Goal: Information Seeking & Learning: Check status

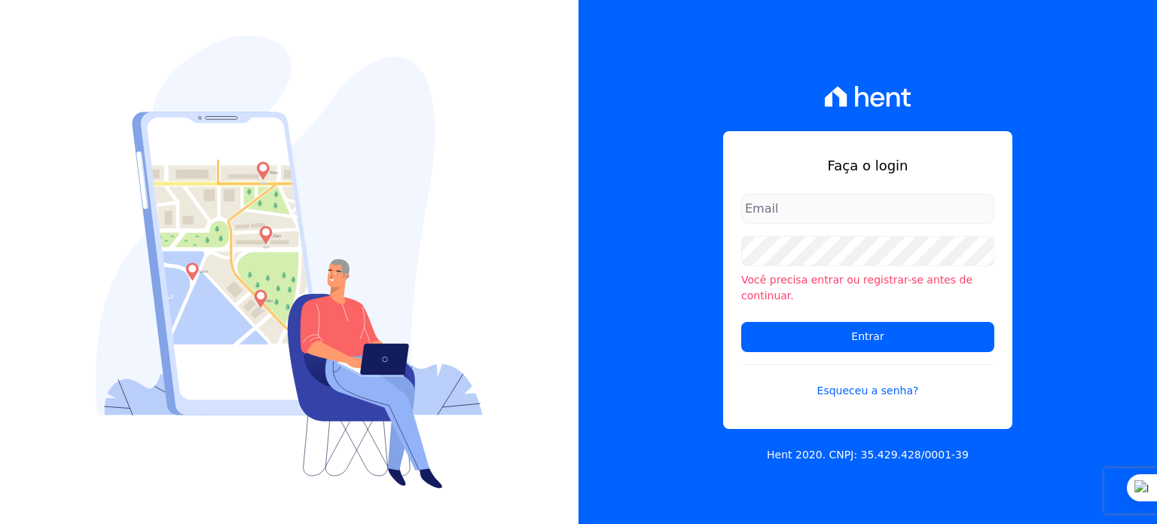
type input "rodrigo.villalva@grupozarin.com.br"
click at [784, 218] on input "rodrigo.villalva@grupozarin.com.br" at bounding box center [867, 209] width 253 height 30
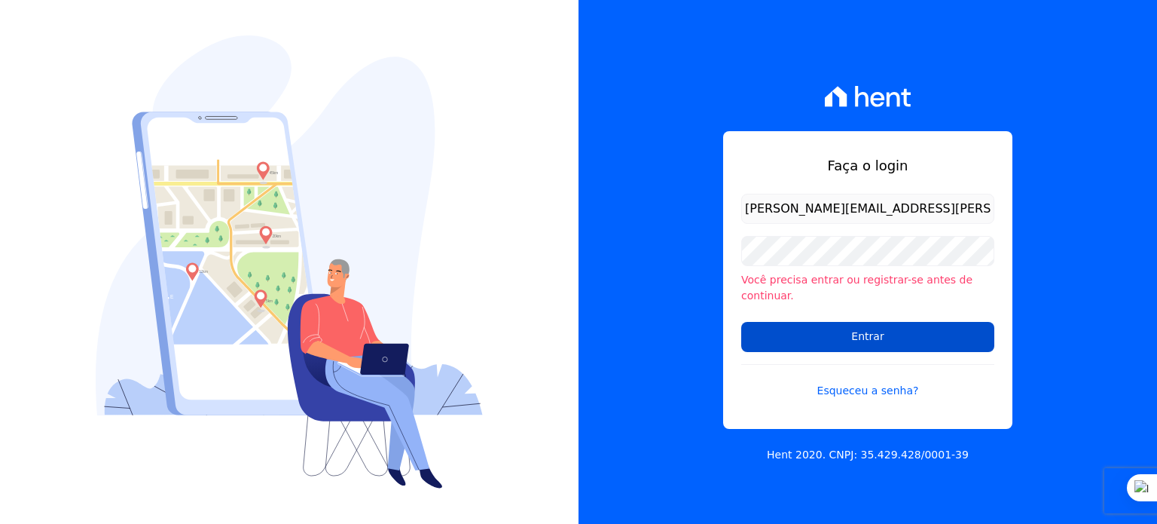
click at [808, 322] on input "Entrar" at bounding box center [867, 337] width 253 height 30
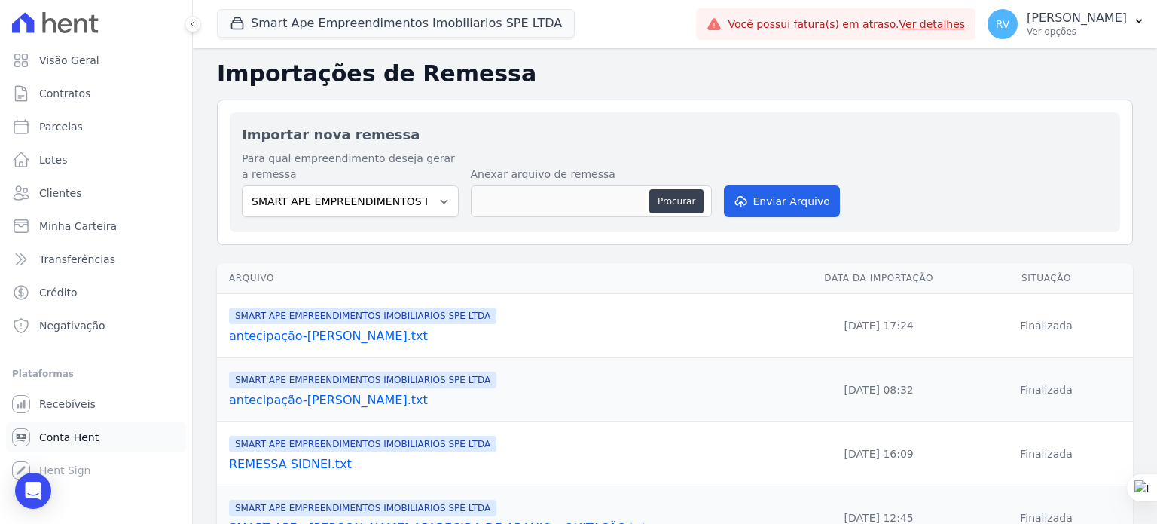
click at [51, 451] on link "Conta Hent" at bounding box center [96, 437] width 180 height 30
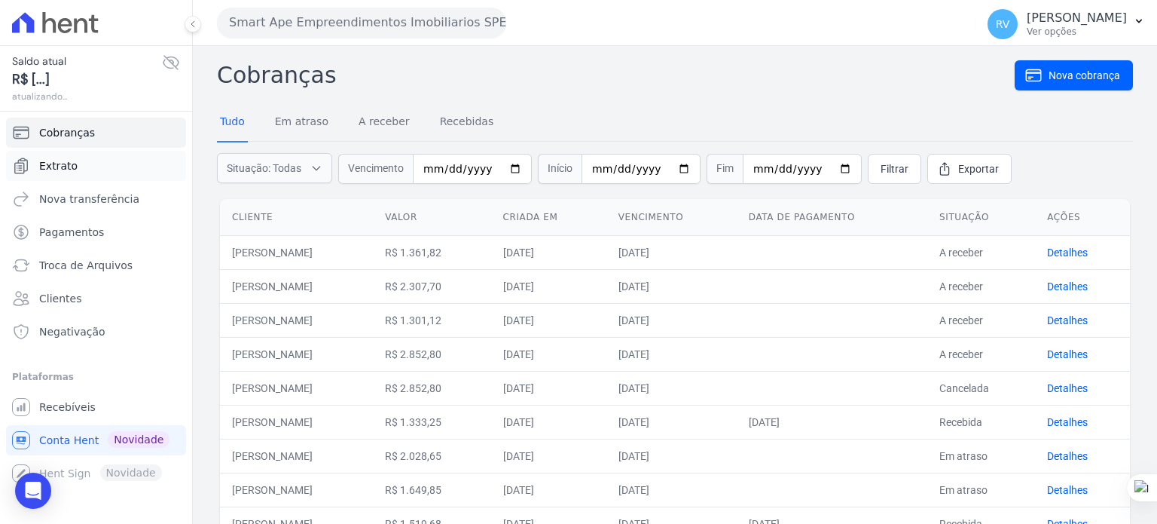
click at [73, 158] on link "Extrato" at bounding box center [96, 166] width 180 height 30
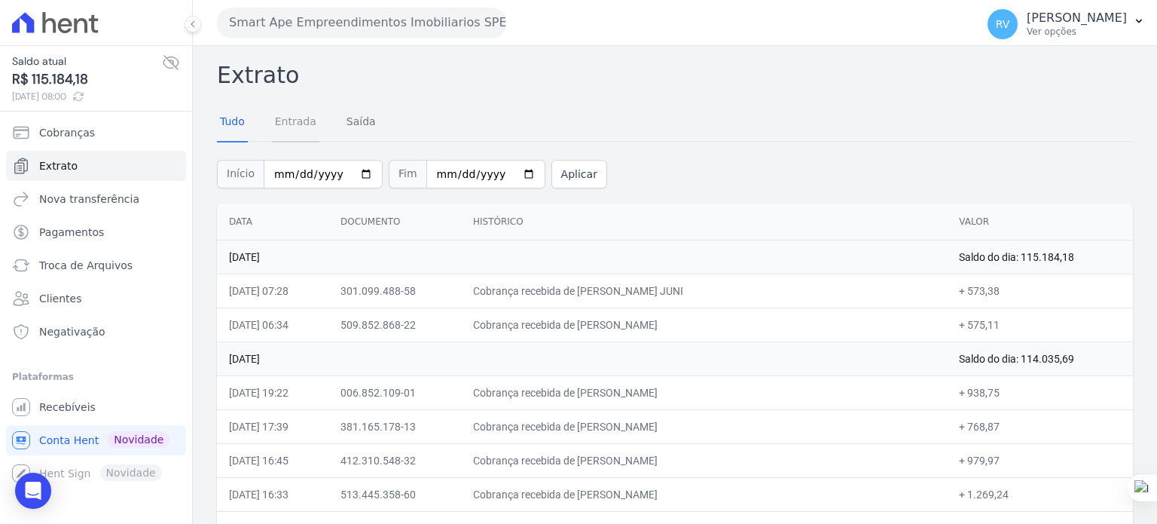
click at [301, 121] on link "Entrada" at bounding box center [295, 122] width 47 height 39
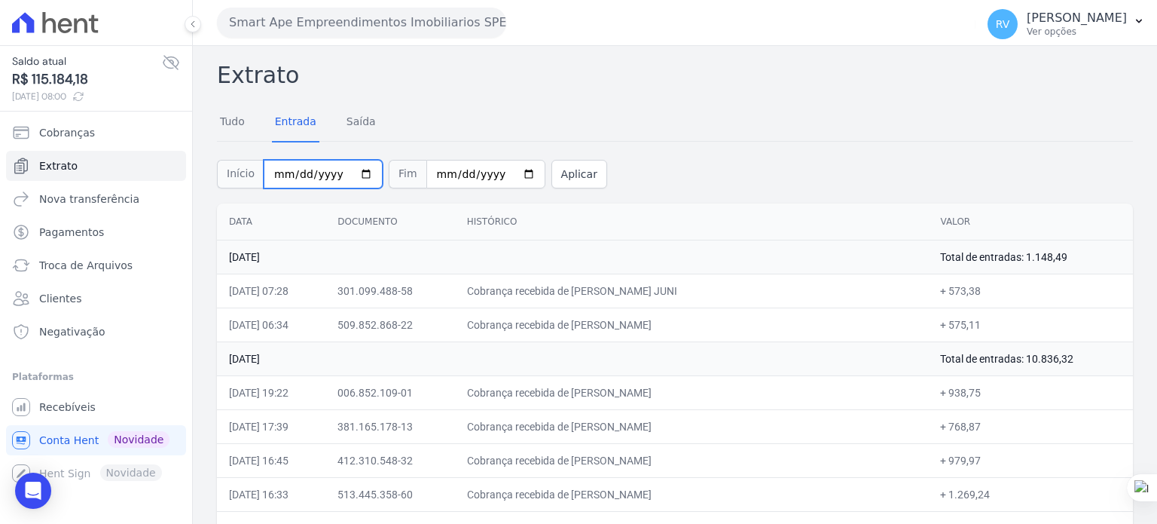
click at [354, 171] on input "[DATE]" at bounding box center [323, 174] width 119 height 29
type input "[DATE]"
click at [509, 172] on input "[DATE]" at bounding box center [485, 174] width 119 height 29
type input "[DATE]"
click at [564, 167] on button "Aplicar" at bounding box center [580, 174] width 56 height 29
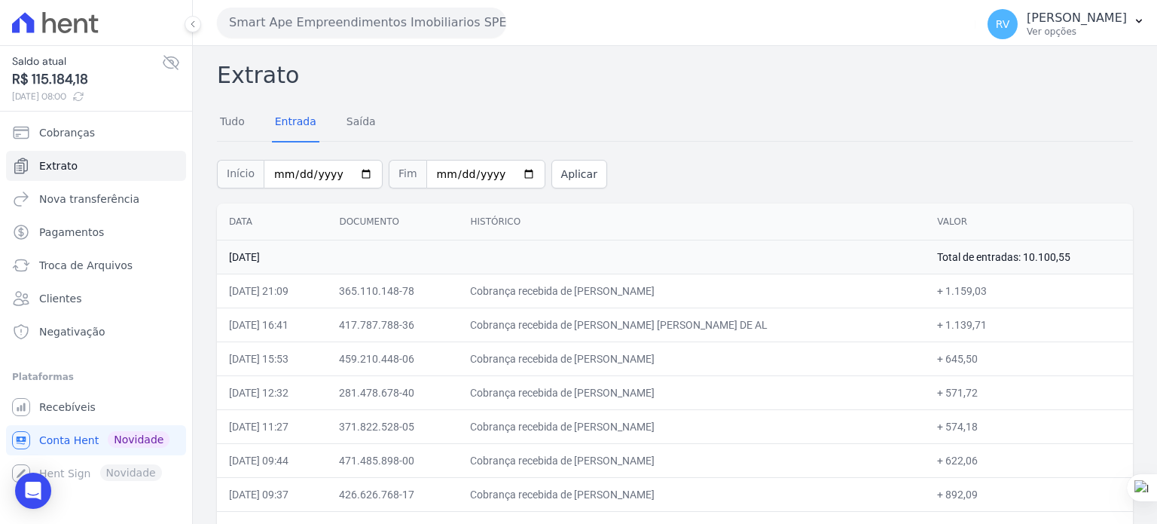
drag, startPoint x: 615, startPoint y: 292, endPoint x: 747, endPoint y: 292, distance: 131.8
click at [747, 292] on td "Cobrança recebida de [PERSON_NAME]" at bounding box center [691, 290] width 467 height 34
copy td "JESSICA SANTOS NASCIME"
drag, startPoint x: 932, startPoint y: 289, endPoint x: 975, endPoint y: 291, distance: 43.0
click at [975, 291] on td "+ 1.159,03" at bounding box center [1029, 290] width 208 height 34
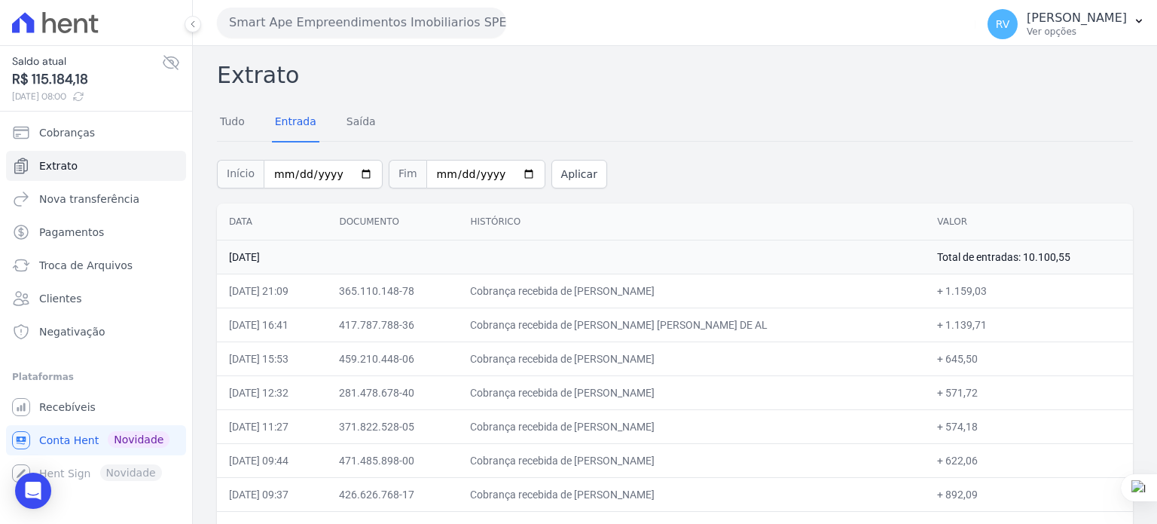
copy td "1.159,03"
drag, startPoint x: 612, startPoint y: 322, endPoint x: 776, endPoint y: 322, distance: 164.2
click at [776, 322] on td "Cobrança recebida de [PERSON_NAME] [PERSON_NAME] DE AL" at bounding box center [691, 324] width 467 height 34
copy td "WADSON ROBERTO GUIMARAES D"
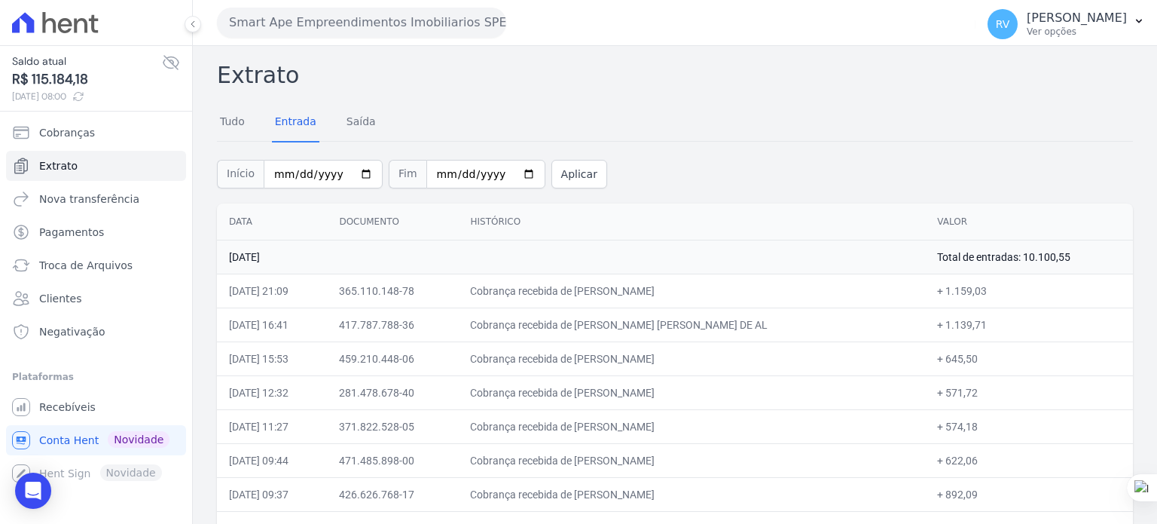
copy td "WADSON ROBERTO GUIMARAES D"
drag, startPoint x: 934, startPoint y: 322, endPoint x: 971, endPoint y: 325, distance: 37.0
click at [971, 325] on td "+ 1.139,71" at bounding box center [1029, 324] width 208 height 34
copy td "1.139,71"
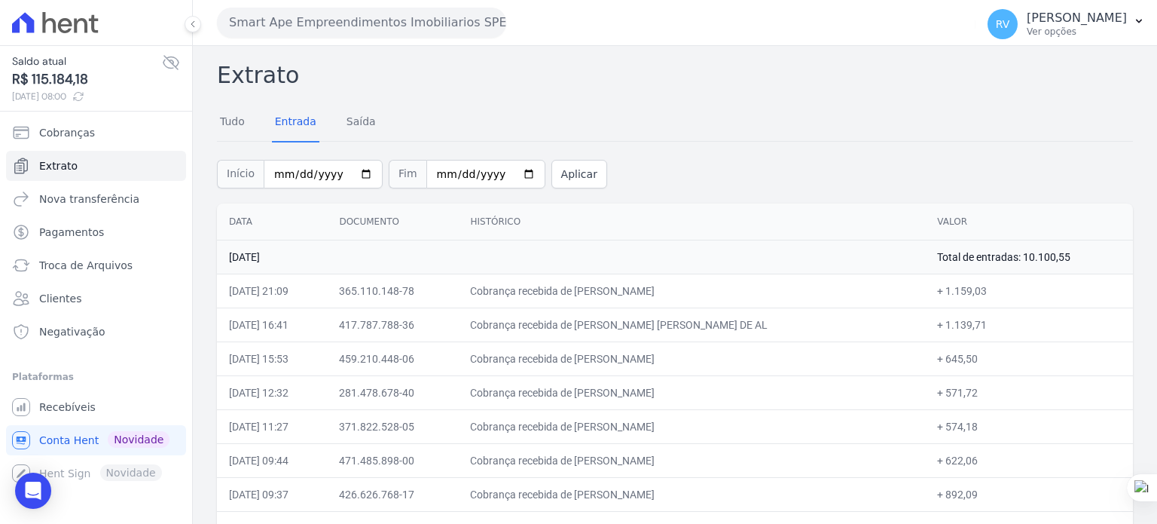
drag, startPoint x: 612, startPoint y: 354, endPoint x: 753, endPoint y: 352, distance: 141.7
click at [753, 352] on td "Cobrança recebida de [PERSON_NAME]" at bounding box center [691, 358] width 467 height 34
copy td "EZEQUIEL ALEXANDRE DA SIL"
drag, startPoint x: 933, startPoint y: 355, endPoint x: 962, endPoint y: 358, distance: 29.5
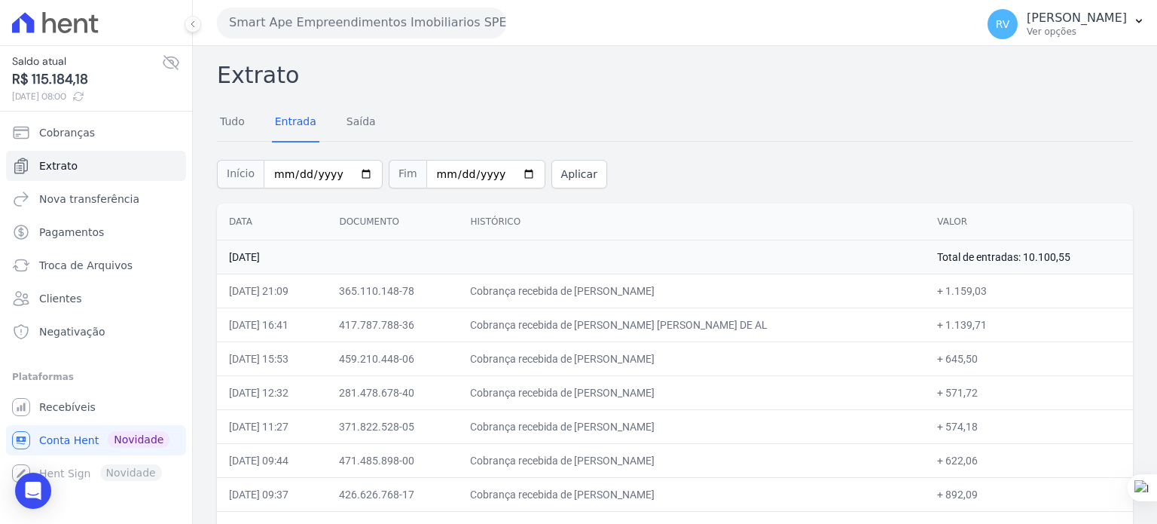
click at [962, 358] on td "+ 645,50" at bounding box center [1029, 358] width 208 height 34
copy td "645,50"
drag, startPoint x: 614, startPoint y: 390, endPoint x: 765, endPoint y: 385, distance: 150.8
click at [765, 385] on td "Cobrança recebida de [PERSON_NAME]" at bounding box center [691, 392] width 467 height 34
drag, startPoint x: 934, startPoint y: 391, endPoint x: 962, endPoint y: 393, distance: 27.9
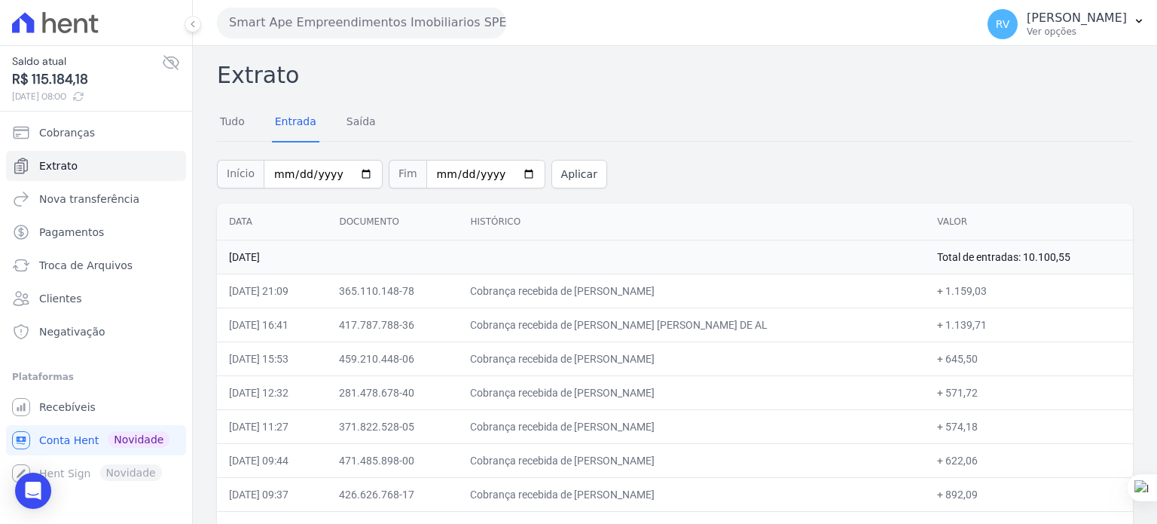
click at [962, 393] on td "+ 571,72" at bounding box center [1029, 392] width 208 height 34
drag, startPoint x: 612, startPoint y: 424, endPoint x: 733, endPoint y: 423, distance: 121.3
click at [733, 423] on td "Cobrança recebida de [PERSON_NAME]" at bounding box center [691, 426] width 467 height 34
drag, startPoint x: 937, startPoint y: 427, endPoint x: 967, endPoint y: 429, distance: 30.2
click at [967, 429] on td "+ 574,18" at bounding box center [1029, 426] width 208 height 34
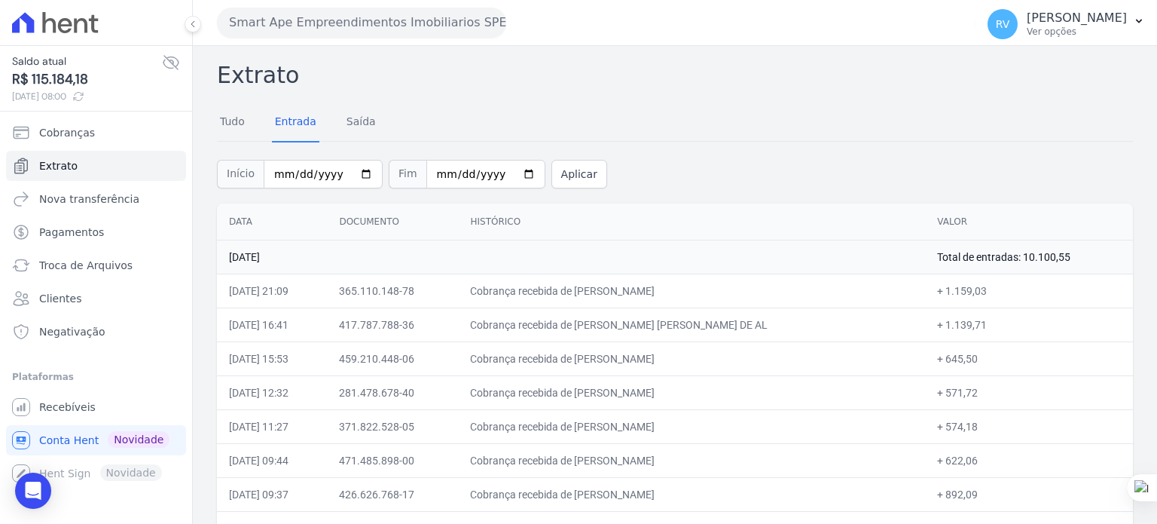
drag, startPoint x: 615, startPoint y: 460, endPoint x: 766, endPoint y: 464, distance: 151.5
click at [766, 464] on td "Cobrança recebida de [PERSON_NAME]" at bounding box center [691, 460] width 467 height 34
drag, startPoint x: 933, startPoint y: 460, endPoint x: 1118, endPoint y: 433, distance: 186.6
click at [964, 460] on td "+ 622,06" at bounding box center [1029, 460] width 208 height 34
drag, startPoint x: 612, startPoint y: 495, endPoint x: 762, endPoint y: 493, distance: 150.7
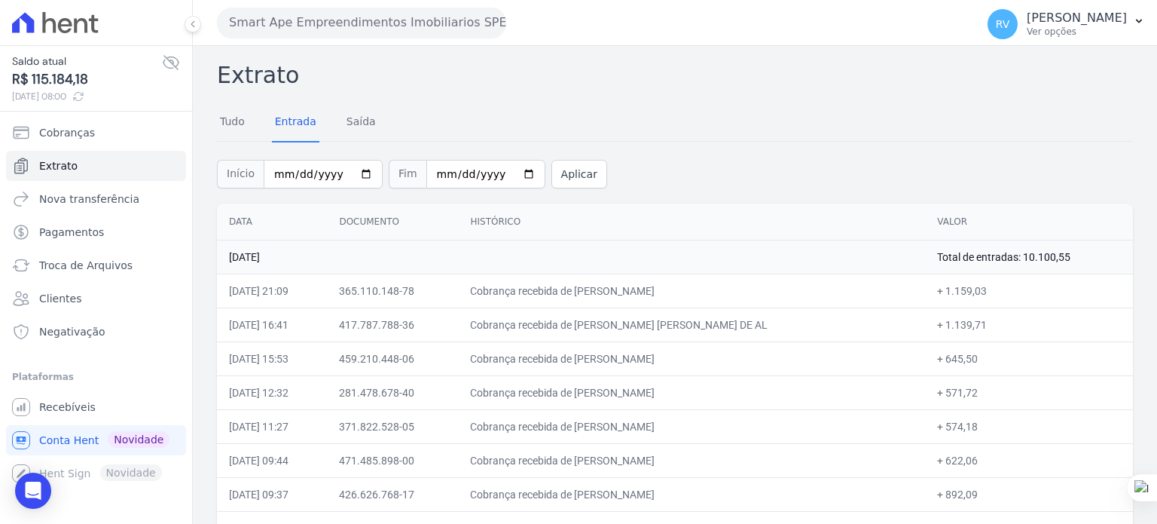
click at [762, 493] on td "Cobrança recebida de [PERSON_NAME]" at bounding box center [691, 494] width 467 height 34
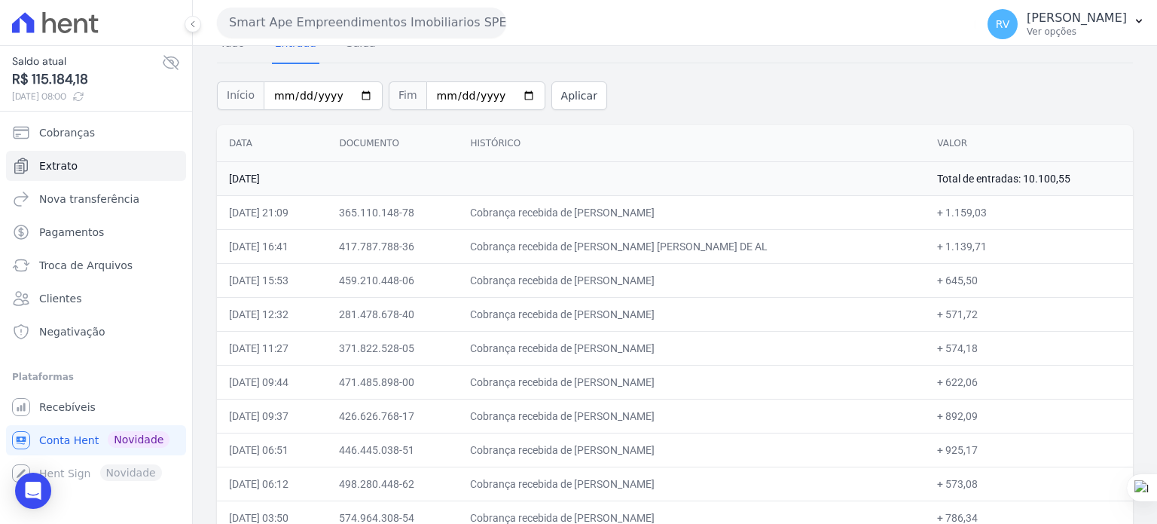
scroll to position [199, 0]
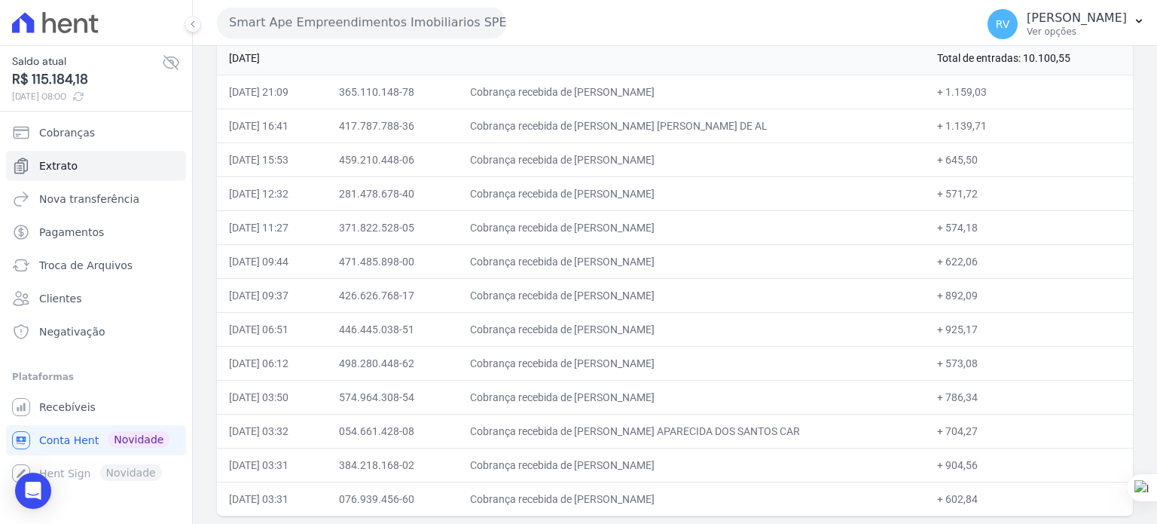
drag, startPoint x: 942, startPoint y: 298, endPoint x: 963, endPoint y: 298, distance: 21.1
click at [963, 298] on td "+ 892,09" at bounding box center [1029, 295] width 208 height 34
drag, startPoint x: 612, startPoint y: 329, endPoint x: 722, endPoint y: 328, distance: 110.0
click at [722, 328] on td "Cobrança recebida de [PERSON_NAME]" at bounding box center [691, 329] width 467 height 34
click at [636, 328] on td "Cobrança recebida de [PERSON_NAME]" at bounding box center [691, 329] width 467 height 34
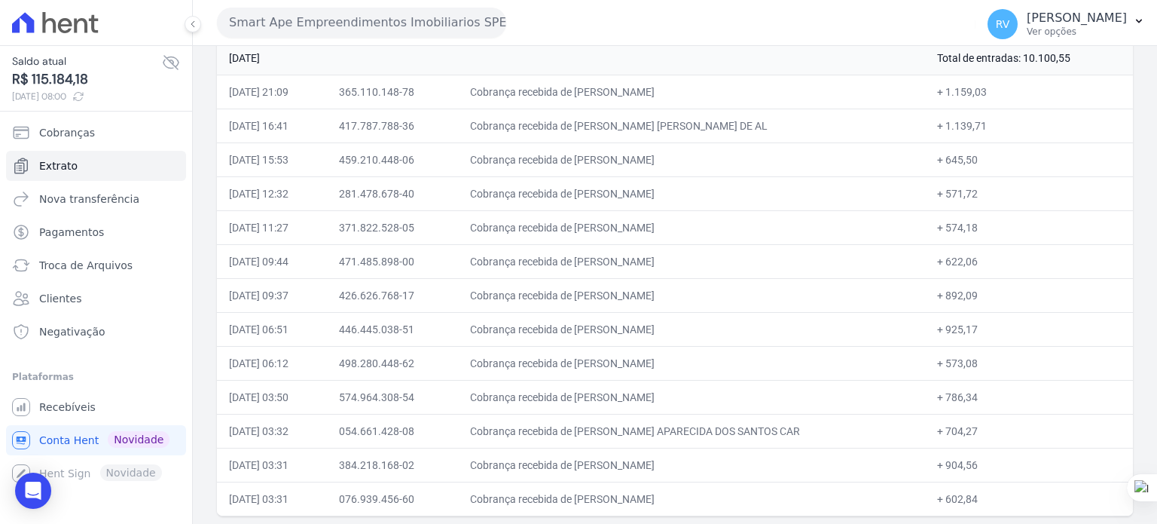
drag, startPoint x: 612, startPoint y: 325, endPoint x: 710, endPoint y: 328, distance: 98.7
click at [710, 328] on td "Cobrança recebida de [PERSON_NAME]" at bounding box center [691, 329] width 467 height 34
drag, startPoint x: 612, startPoint y: 361, endPoint x: 748, endPoint y: 368, distance: 136.6
click at [750, 368] on td "Cobrança recebida de [PERSON_NAME]" at bounding box center [691, 363] width 467 height 34
drag, startPoint x: 936, startPoint y: 361, endPoint x: 963, endPoint y: 361, distance: 27.1
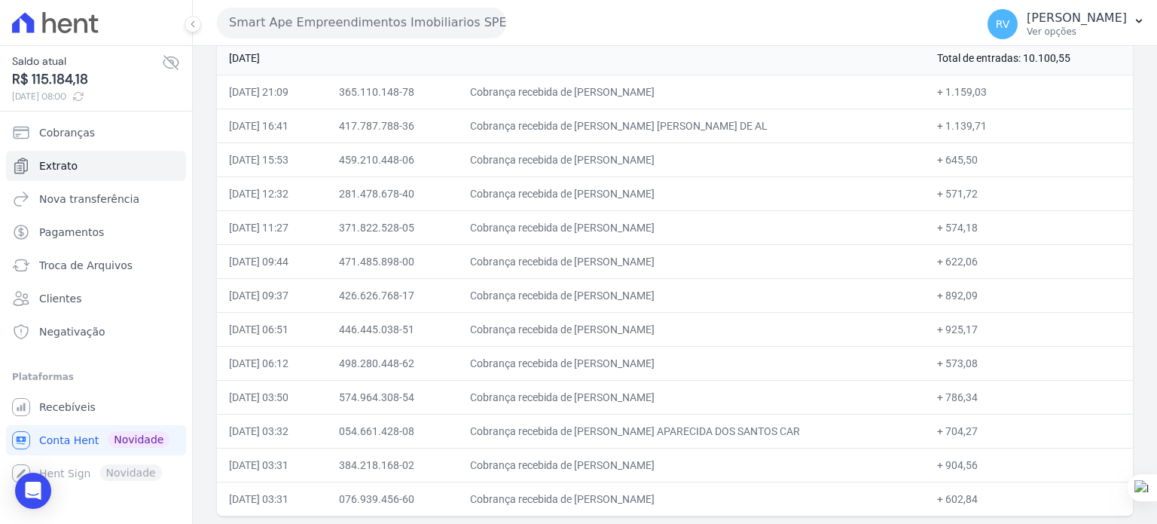
click at [963, 361] on td "+ 573,08" at bounding box center [1029, 363] width 208 height 34
drag, startPoint x: 613, startPoint y: 396, endPoint x: 738, endPoint y: 403, distance: 126.0
click at [738, 403] on td "Cobrança recebida de [PERSON_NAME]" at bounding box center [691, 397] width 467 height 34
drag, startPoint x: 936, startPoint y: 394, endPoint x: 963, endPoint y: 397, distance: 27.3
click at [963, 397] on td "+ 786,34" at bounding box center [1029, 397] width 208 height 34
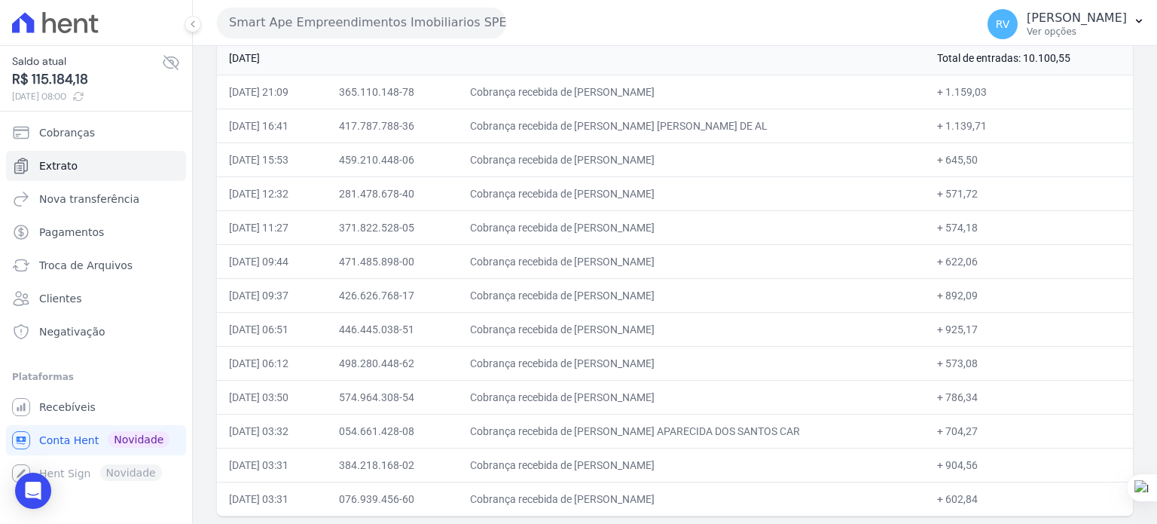
drag, startPoint x: 641, startPoint y: 435, endPoint x: 759, endPoint y: 436, distance: 117.5
click at [759, 436] on td "Cobrança recebida de [PERSON_NAME] APARECIDA DOS SANTOS CAR" at bounding box center [691, 431] width 467 height 34
drag, startPoint x: 936, startPoint y: 428, endPoint x: 964, endPoint y: 424, distance: 28.9
click at [964, 424] on td "+ 704,27" at bounding box center [1029, 431] width 208 height 34
drag, startPoint x: 614, startPoint y: 463, endPoint x: 732, endPoint y: 466, distance: 117.6
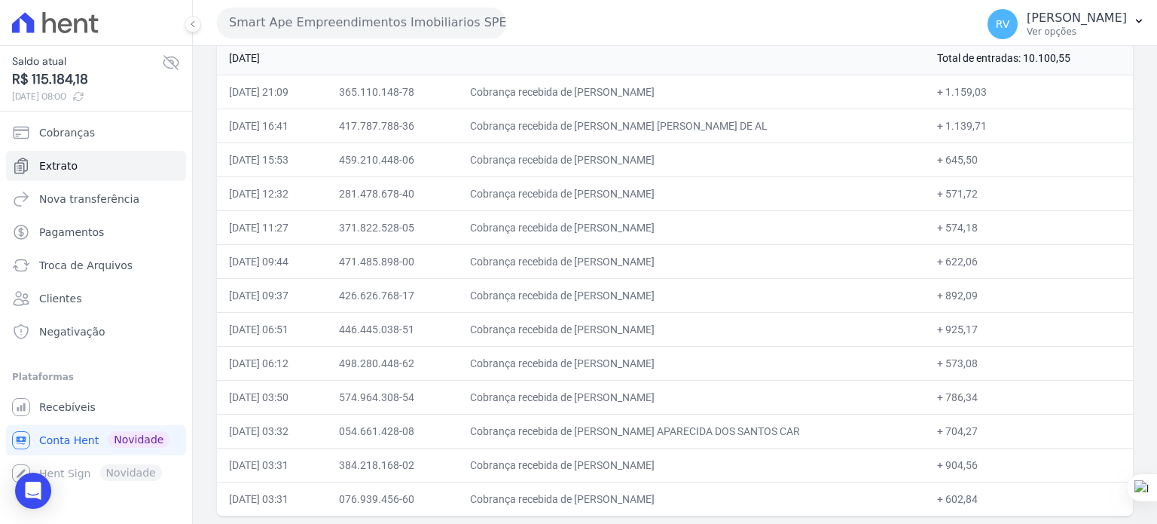
click at [732, 466] on td "Cobrança recebida de [PERSON_NAME]" at bounding box center [691, 465] width 467 height 34
drag, startPoint x: 934, startPoint y: 459, endPoint x: 964, endPoint y: 460, distance: 29.4
click at [964, 460] on td "+ 904,56" at bounding box center [1029, 465] width 208 height 34
drag, startPoint x: 610, startPoint y: 499, endPoint x: 702, endPoint y: 493, distance: 92.1
click at [705, 494] on td "Cobrança recebida de [PERSON_NAME]" at bounding box center [691, 498] width 467 height 34
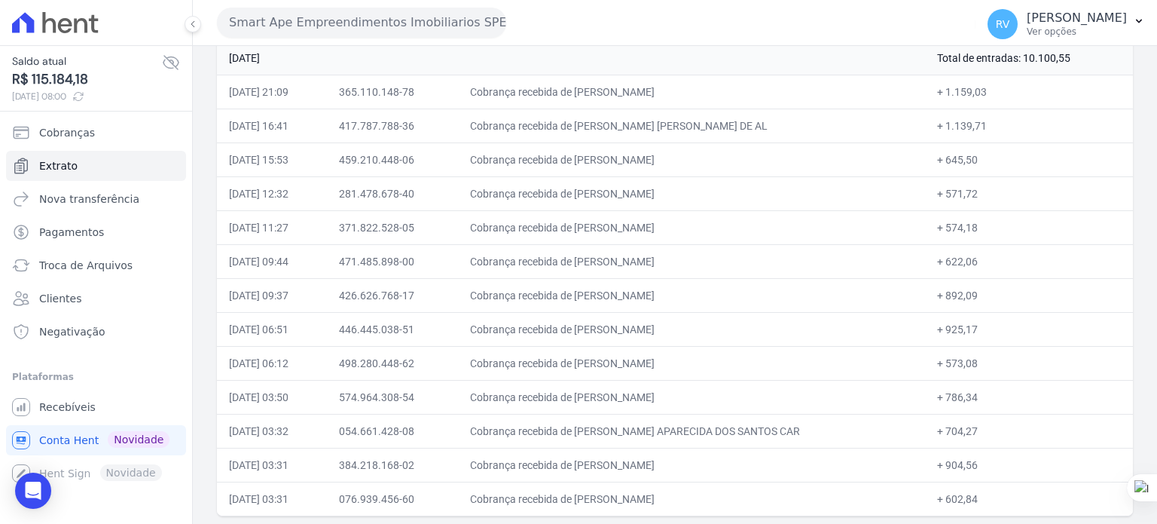
drag, startPoint x: 935, startPoint y: 493, endPoint x: 964, endPoint y: 493, distance: 28.6
click at [964, 493] on td "+ 602,84" at bounding box center [1029, 498] width 208 height 34
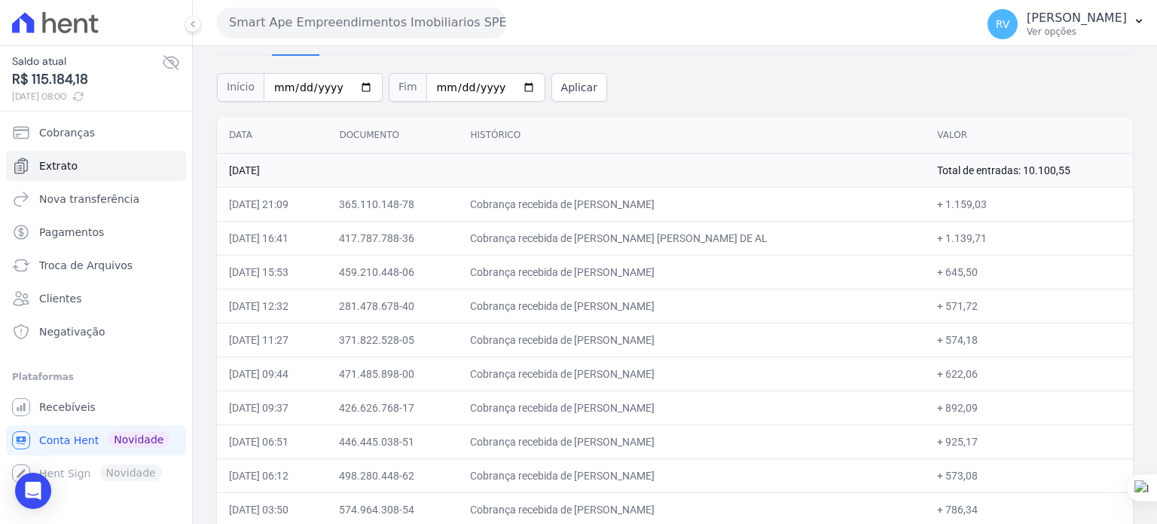
scroll to position [0, 0]
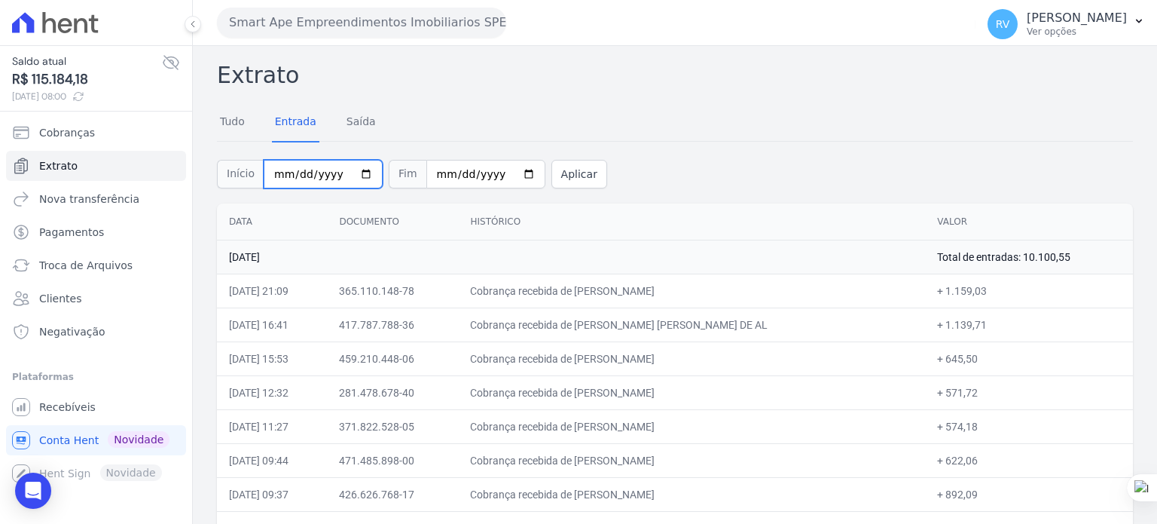
click at [353, 171] on input "[DATE]" at bounding box center [323, 174] width 119 height 29
type input "2025-09-23"
click at [506, 170] on input "[DATE]" at bounding box center [485, 174] width 119 height 29
type input "2025-09-23"
click at [567, 162] on button "Aplicar" at bounding box center [580, 174] width 56 height 29
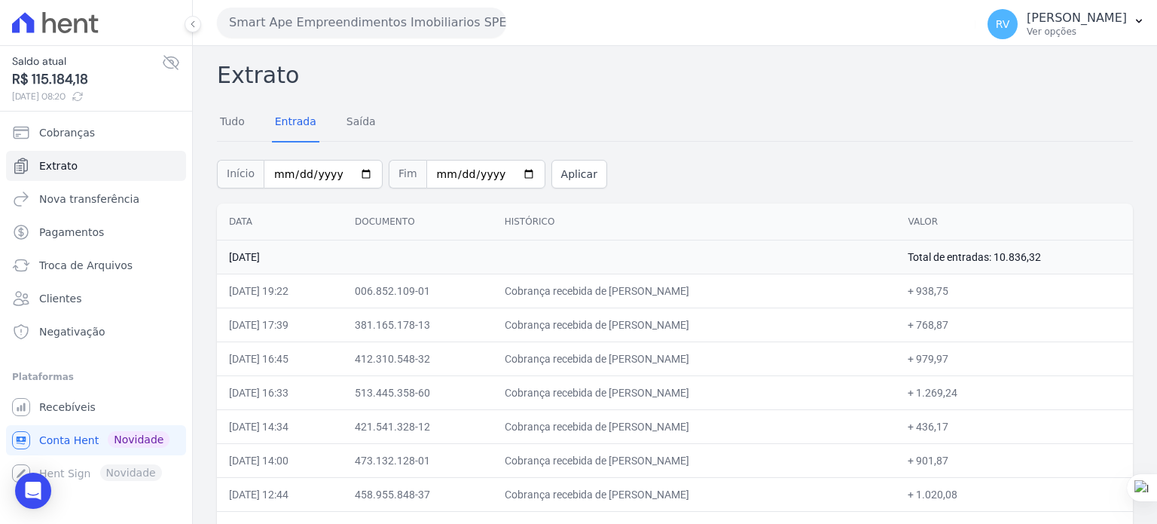
drag, startPoint x: 613, startPoint y: 289, endPoint x: 750, endPoint y: 290, distance: 137.1
click at [746, 295] on td "Cobrança recebida de [PERSON_NAME]" at bounding box center [695, 290] width 404 height 34
copy td "VANUSA RODRIGUES MEND"
drag, startPoint x: 933, startPoint y: 291, endPoint x: 966, endPoint y: 294, distance: 32.5
click at [966, 294] on td "+ 938,75" at bounding box center [1014, 290] width 237 height 34
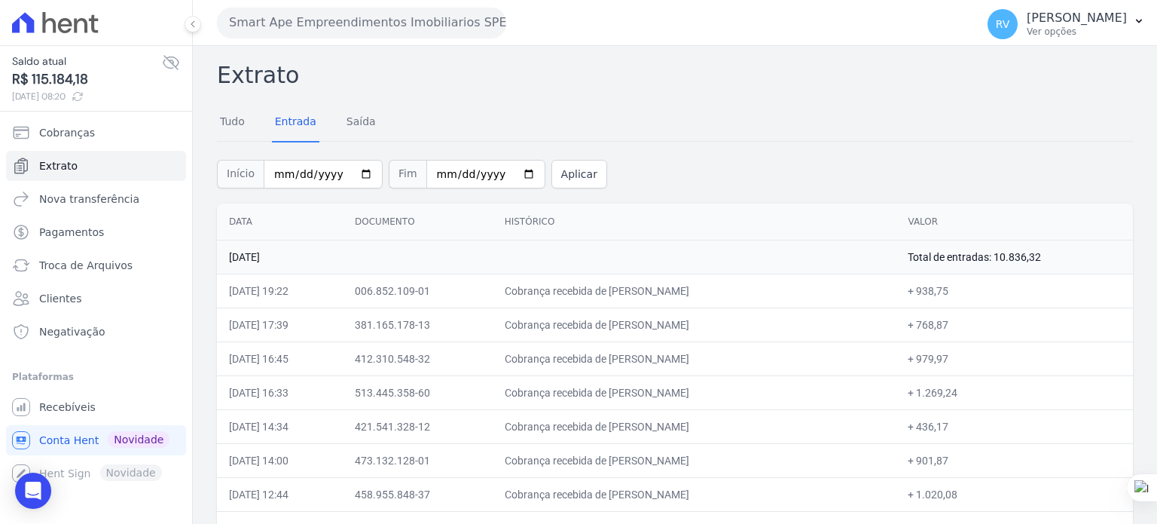
copy td "938,75"
drag, startPoint x: 634, startPoint y: 323, endPoint x: 720, endPoint y: 325, distance: 86.7
click at [720, 325] on td "Cobrança recebida de [PERSON_NAME]" at bounding box center [695, 324] width 404 height 34
copy td "Regiane da Silva Santo"
drag, startPoint x: 931, startPoint y: 324, endPoint x: 964, endPoint y: 325, distance: 33.2
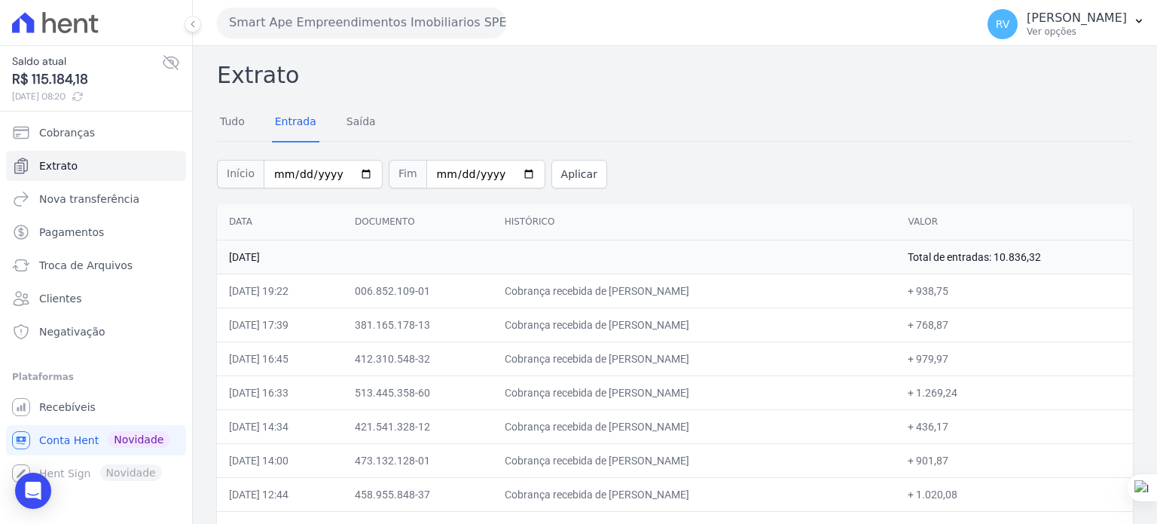
click at [964, 325] on td "+ 768,87" at bounding box center [1014, 324] width 237 height 34
copy td "768,87"
drag, startPoint x: 613, startPoint y: 358, endPoint x: 759, endPoint y: 360, distance: 146.9
click at [759, 360] on td "Cobrança recebida de [PERSON_NAME]" at bounding box center [695, 358] width 404 height 34
copy td "CAMILA HELENA PAES DE CAS"
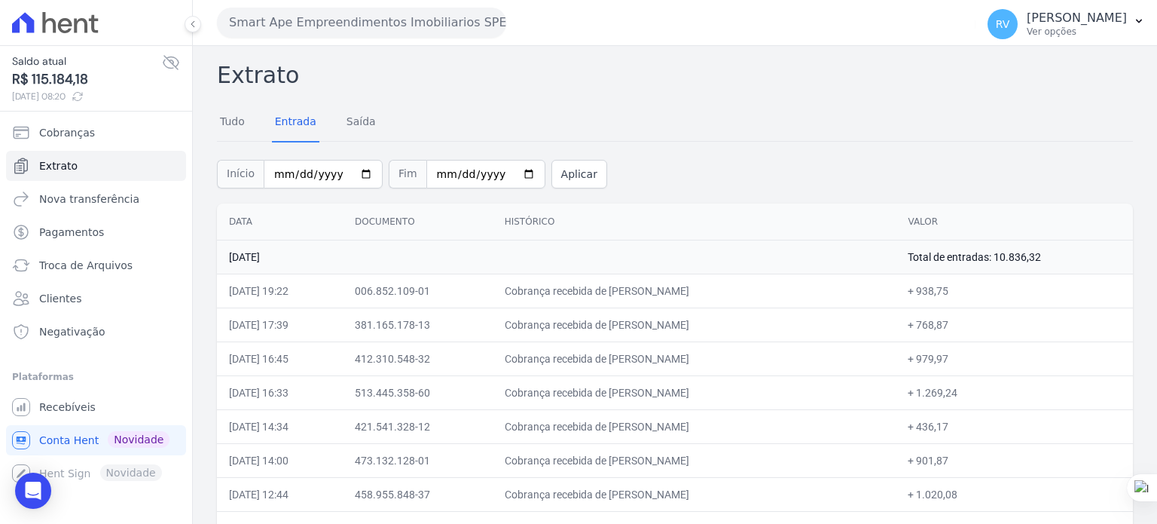
drag, startPoint x: 933, startPoint y: 360, endPoint x: 964, endPoint y: 361, distance: 30.1
click at [964, 361] on td "+ 979,97" at bounding box center [1014, 358] width 237 height 34
copy td "979,97"
drag, startPoint x: 635, startPoint y: 393, endPoint x: 711, endPoint y: 393, distance: 76.1
click at [711, 393] on td "Cobrança recebida de [PERSON_NAME]" at bounding box center [695, 392] width 404 height 34
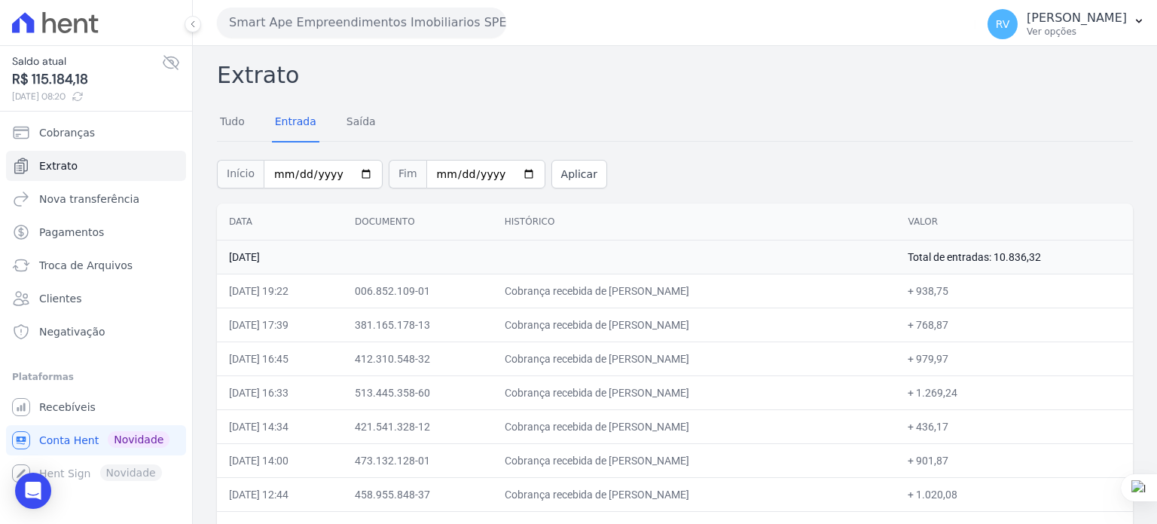
click at [637, 391] on td "Cobrança recebida de [PERSON_NAME]" at bounding box center [695, 392] width 404 height 34
drag, startPoint x: 610, startPoint y: 393, endPoint x: 646, endPoint y: 391, distance: 35.5
click at [646, 393] on td "Cobrança recebida de [PERSON_NAME]" at bounding box center [695, 392] width 404 height 34
click at [646, 390] on td "Cobrança recebida de [PERSON_NAME]" at bounding box center [695, 392] width 404 height 34
drag, startPoint x: 613, startPoint y: 393, endPoint x: 707, endPoint y: 386, distance: 94.4
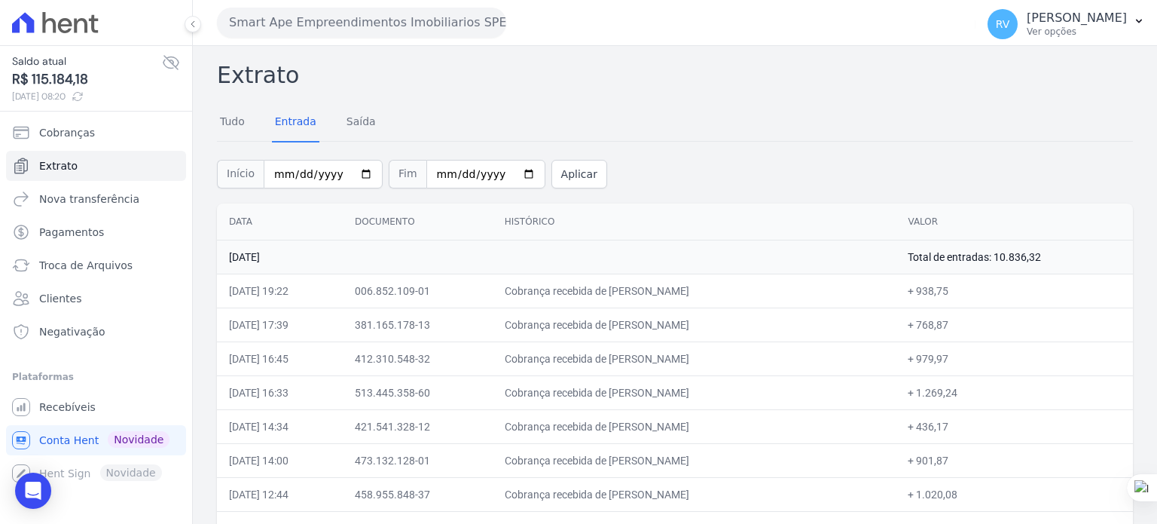
click at [707, 391] on td "Cobrança recebida de [PERSON_NAME]" at bounding box center [695, 392] width 404 height 34
copy td "LUCAS MARIM TOR"
drag, startPoint x: 934, startPoint y: 391, endPoint x: 972, endPoint y: 393, distance: 37.7
click at [972, 393] on td "+ 1.269,24" at bounding box center [1014, 392] width 237 height 34
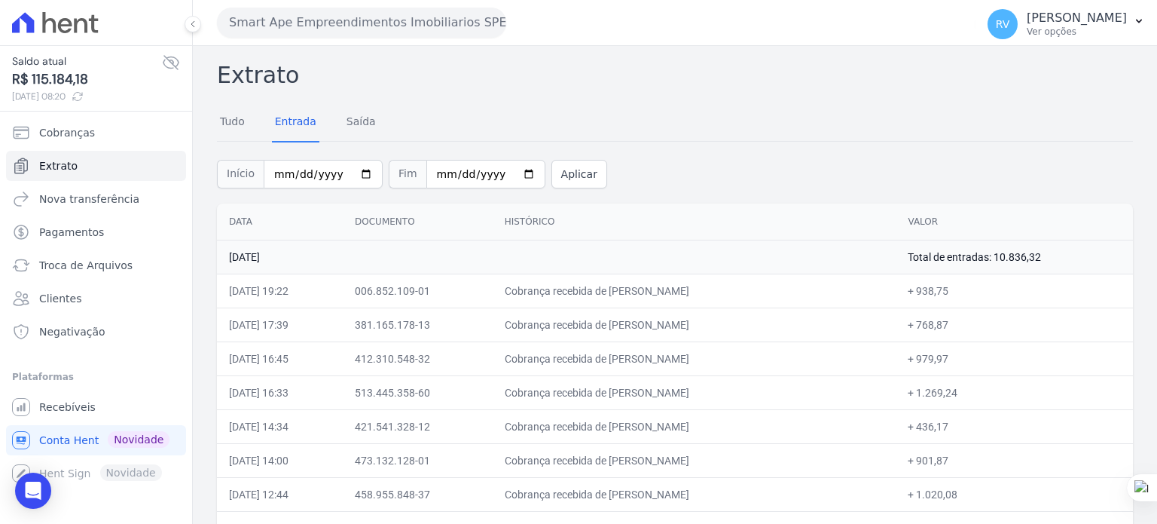
copy td "1.269,24"
drag, startPoint x: 613, startPoint y: 426, endPoint x: 738, endPoint y: 429, distance: 125.1
click at [738, 429] on td "Cobrança recebida de [PERSON_NAME]" at bounding box center [695, 426] width 404 height 34
copy td "FABIO AUGUSTO SILVA AL"
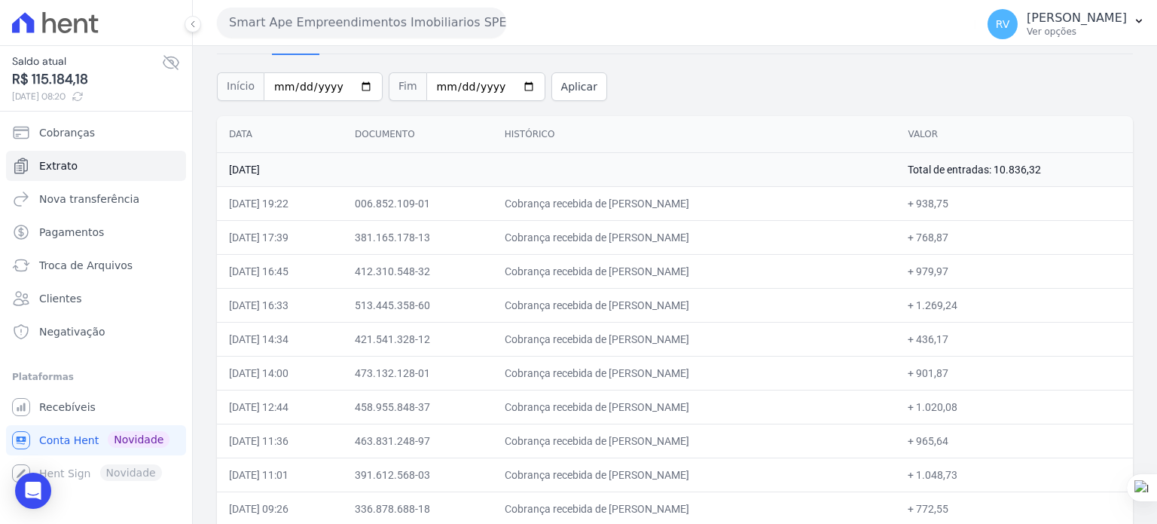
scroll to position [199, 0]
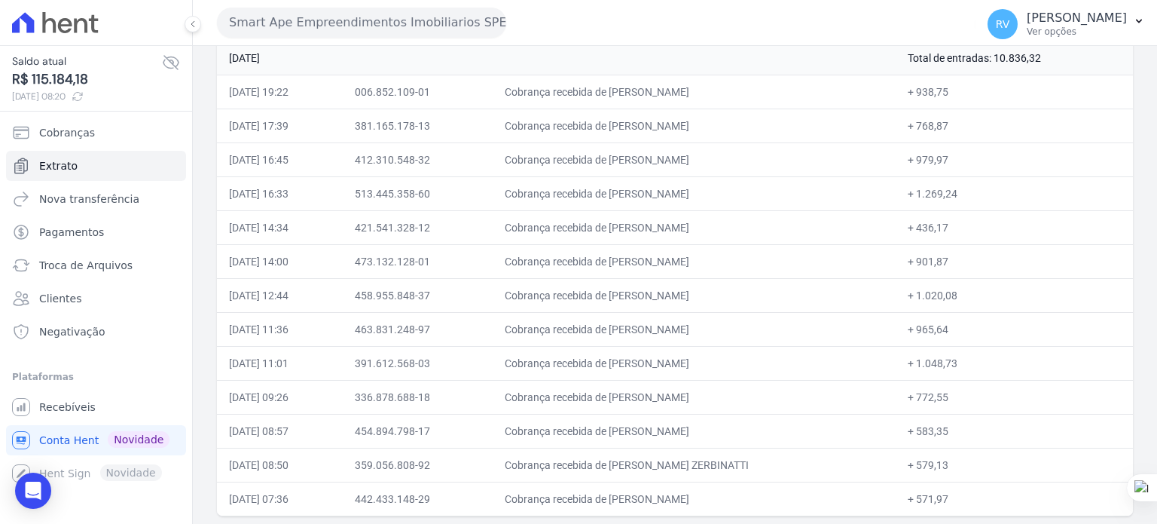
drag, startPoint x: 934, startPoint y: 225, endPoint x: 963, endPoint y: 228, distance: 28.8
click at [963, 228] on td "+ 436,17" at bounding box center [1014, 227] width 237 height 34
drag, startPoint x: 616, startPoint y: 258, endPoint x: 729, endPoint y: 265, distance: 112.5
click at [729, 265] on td "Cobrança recebida de [PERSON_NAME]" at bounding box center [695, 261] width 404 height 34
click at [640, 258] on td "Cobrança recebida de [PERSON_NAME]" at bounding box center [695, 261] width 404 height 34
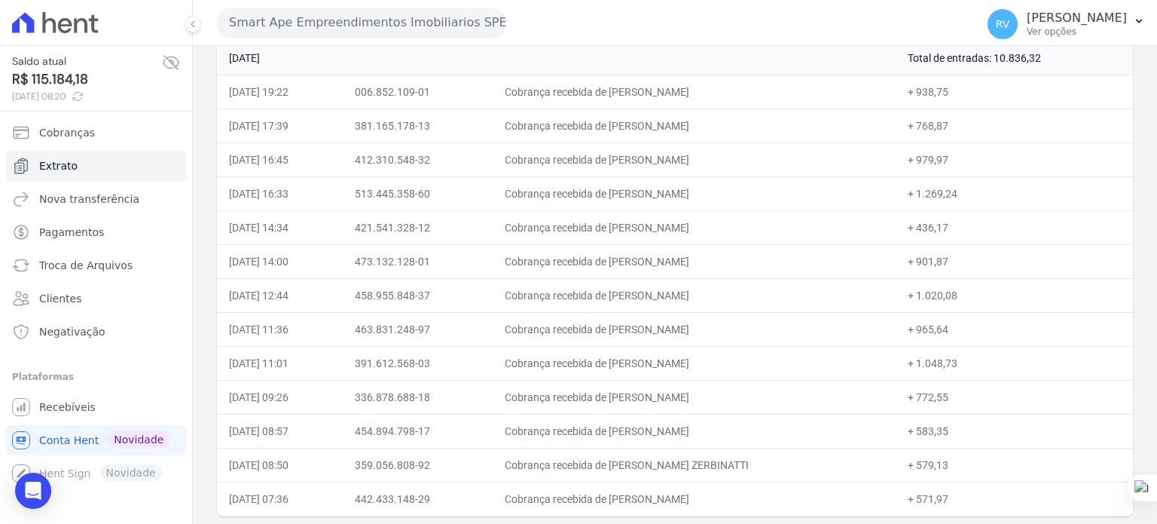
drag, startPoint x: 616, startPoint y: 258, endPoint x: 739, endPoint y: 261, distance: 123.6
click at [739, 261] on td "Cobrança recebida de [PERSON_NAME]" at bounding box center [695, 261] width 404 height 34
drag, startPoint x: 615, startPoint y: 258, endPoint x: 744, endPoint y: 267, distance: 129.9
click at [744, 267] on td "Cobrança recebida de [PERSON_NAME]" at bounding box center [695, 261] width 404 height 34
drag, startPoint x: 933, startPoint y: 261, endPoint x: 962, endPoint y: 261, distance: 28.6
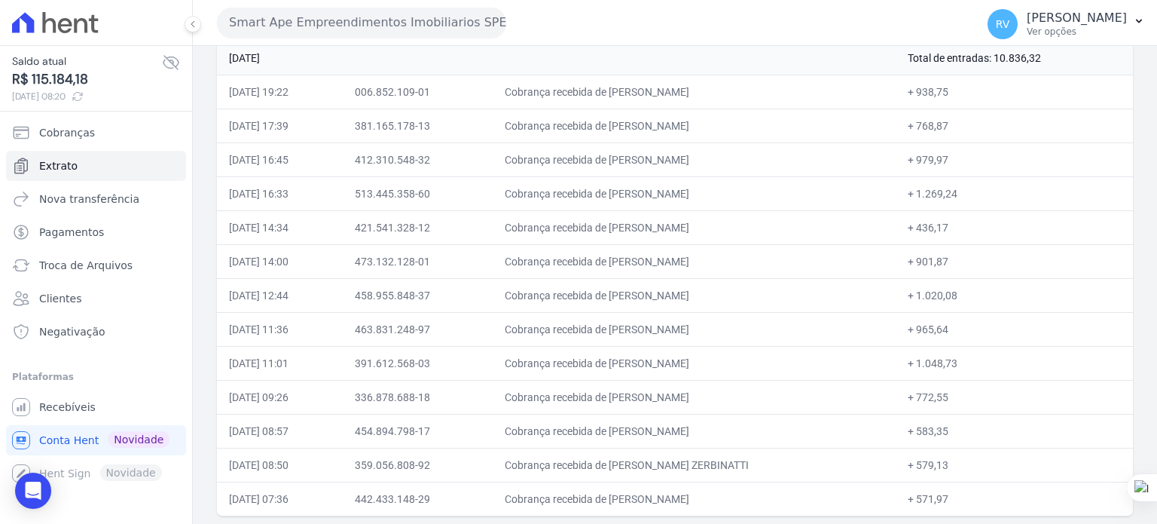
click at [962, 261] on td "+ 901,87" at bounding box center [1014, 261] width 237 height 34
drag, startPoint x: 616, startPoint y: 292, endPoint x: 726, endPoint y: 295, distance: 110.8
click at [726, 295] on td "Cobrança recebida de [PERSON_NAME]" at bounding box center [695, 295] width 404 height 34
click at [931, 293] on td "+ 1.020,08" at bounding box center [1014, 295] width 237 height 34
drag, startPoint x: 934, startPoint y: 289, endPoint x: 971, endPoint y: 294, distance: 37.2
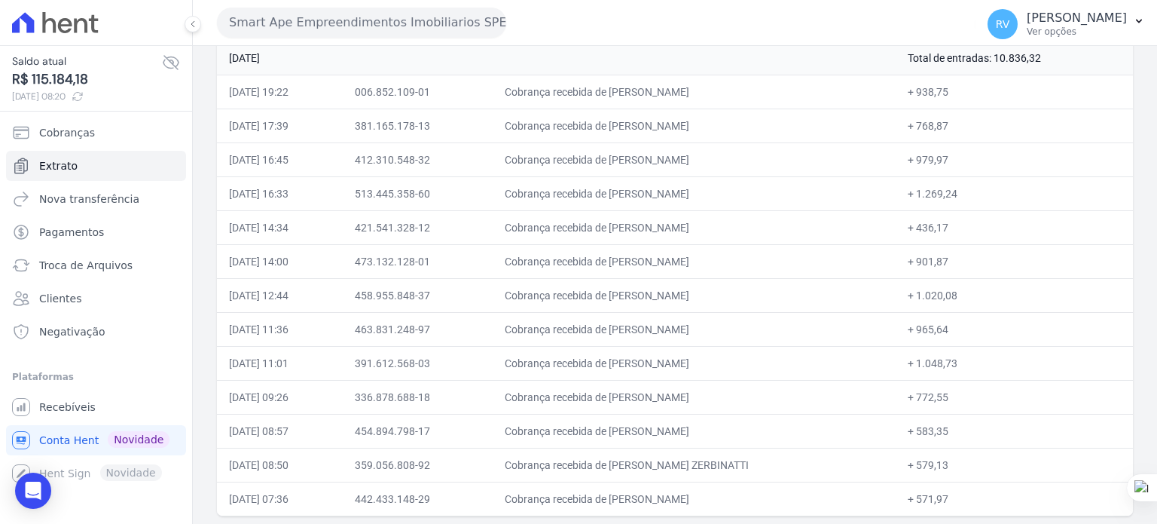
click at [971, 294] on td "+ 1.020,08" at bounding box center [1014, 295] width 237 height 34
drag, startPoint x: 618, startPoint y: 325, endPoint x: 775, endPoint y: 332, distance: 156.9
click at [775, 332] on td "Cobrança recebida de [PERSON_NAME]" at bounding box center [695, 329] width 404 height 34
drag, startPoint x: 613, startPoint y: 359, endPoint x: 772, endPoint y: 364, distance: 159.1
click at [772, 364] on td "Cobrança recebida de [PERSON_NAME]" at bounding box center [695, 363] width 404 height 34
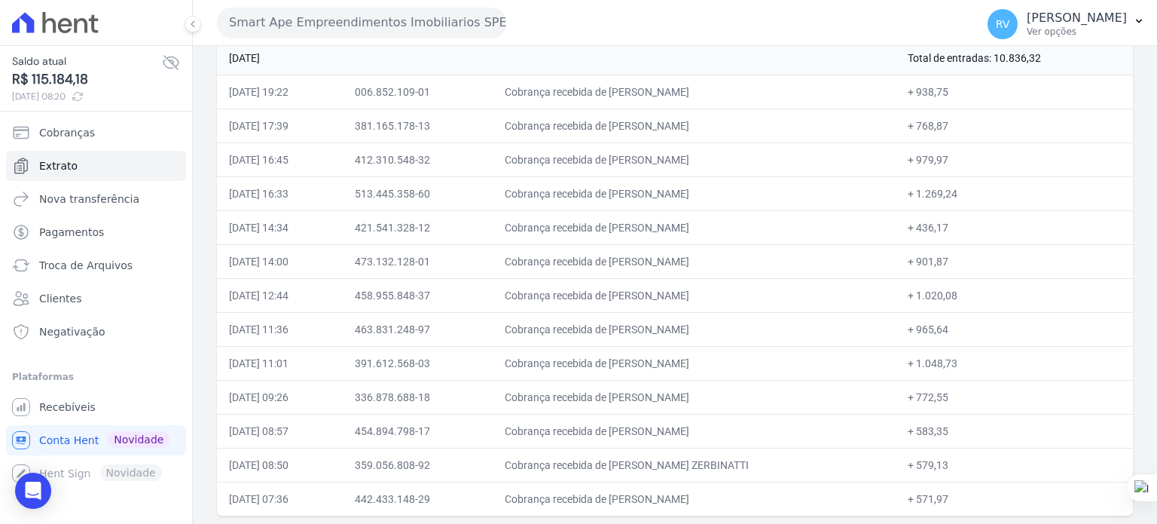
click at [956, 83] on td "+ 938,75" at bounding box center [1014, 92] width 237 height 34
drag, startPoint x: 613, startPoint y: 362, endPoint x: 790, endPoint y: 370, distance: 177.2
click at [790, 370] on td "Cobrança recebida de [PERSON_NAME]" at bounding box center [695, 363] width 404 height 34
drag, startPoint x: 933, startPoint y: 362, endPoint x: 973, endPoint y: 361, distance: 39.9
click at [973, 361] on td "+ 1.048,73" at bounding box center [1014, 363] width 237 height 34
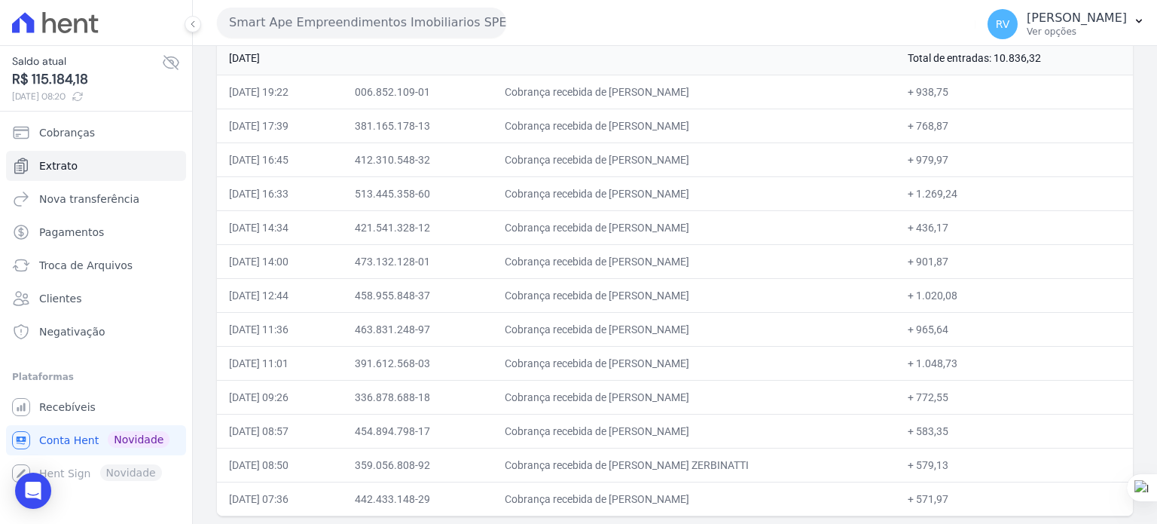
drag, startPoint x: 615, startPoint y: 392, endPoint x: 720, endPoint y: 397, distance: 105.6
click at [725, 398] on td "Cobrança recebida de [PERSON_NAME]" at bounding box center [695, 397] width 404 height 34
click at [633, 391] on td "Cobrança recebida de [PERSON_NAME]" at bounding box center [695, 397] width 404 height 34
drag, startPoint x: 613, startPoint y: 397, endPoint x: 734, endPoint y: 388, distance: 120.9
click at [734, 388] on td "Cobrança recebida de [PERSON_NAME]" at bounding box center [695, 397] width 404 height 34
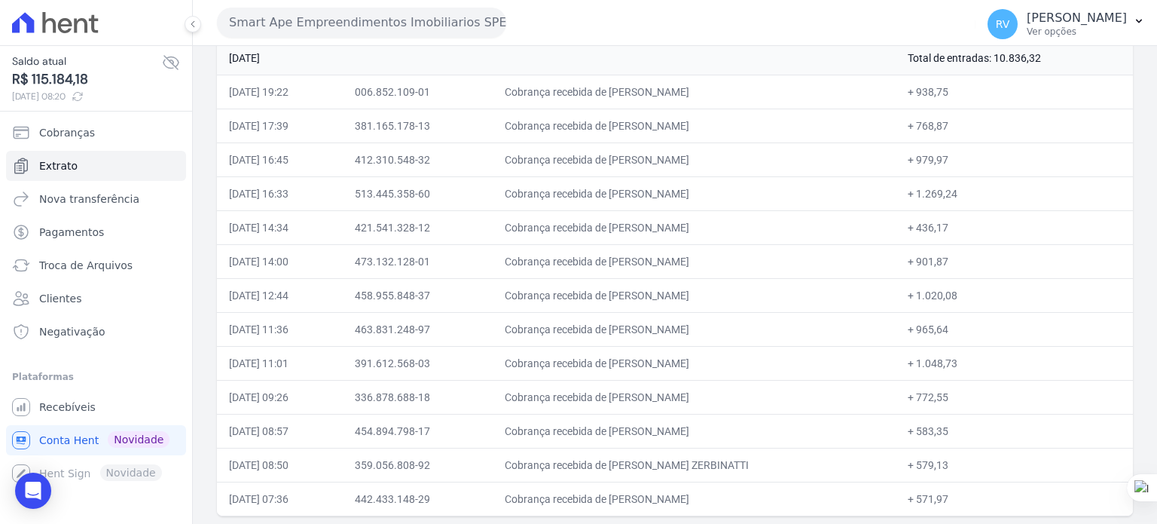
drag, startPoint x: 932, startPoint y: 396, endPoint x: 964, endPoint y: 396, distance: 31.7
click at [964, 396] on td "+ 772,55" at bounding box center [1014, 397] width 237 height 34
drag, startPoint x: 615, startPoint y: 425, endPoint x: 705, endPoint y: 430, distance: 90.6
click at [705, 430] on td "Cobrança recebida de [PERSON_NAME]" at bounding box center [695, 431] width 404 height 34
drag, startPoint x: 933, startPoint y: 426, endPoint x: 964, endPoint y: 429, distance: 31.0
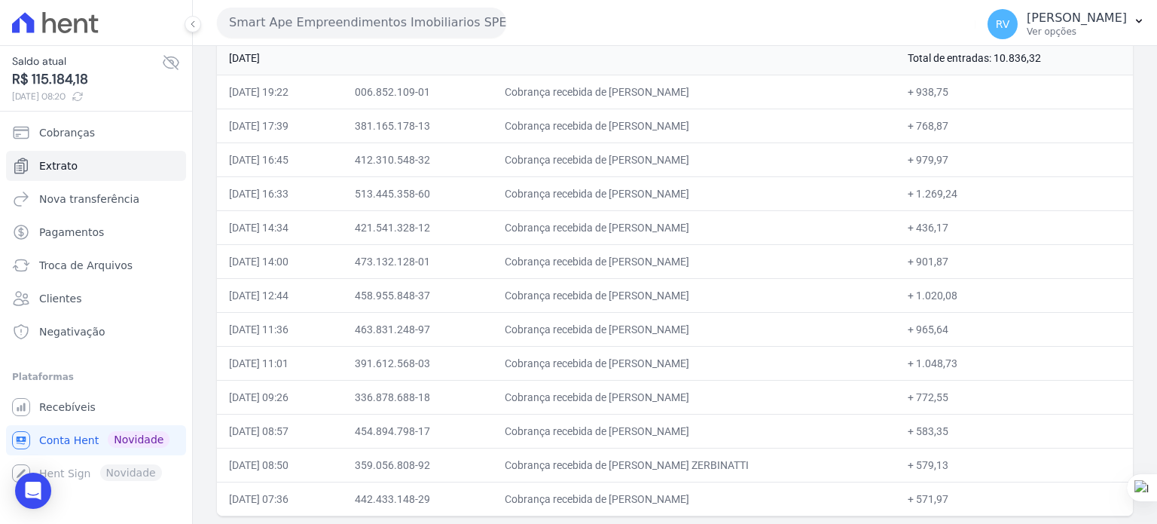
click at [964, 429] on td "+ 583,35" at bounding box center [1014, 431] width 237 height 34
drag, startPoint x: 612, startPoint y: 463, endPoint x: 760, endPoint y: 470, distance: 148.6
click at [760, 470] on td "Cobrança recebida de [PERSON_NAME] ZERBINATTI" at bounding box center [695, 465] width 404 height 34
drag, startPoint x: 933, startPoint y: 461, endPoint x: 966, endPoint y: 460, distance: 32.4
click at [965, 460] on td "+ 579,13" at bounding box center [1014, 465] width 237 height 34
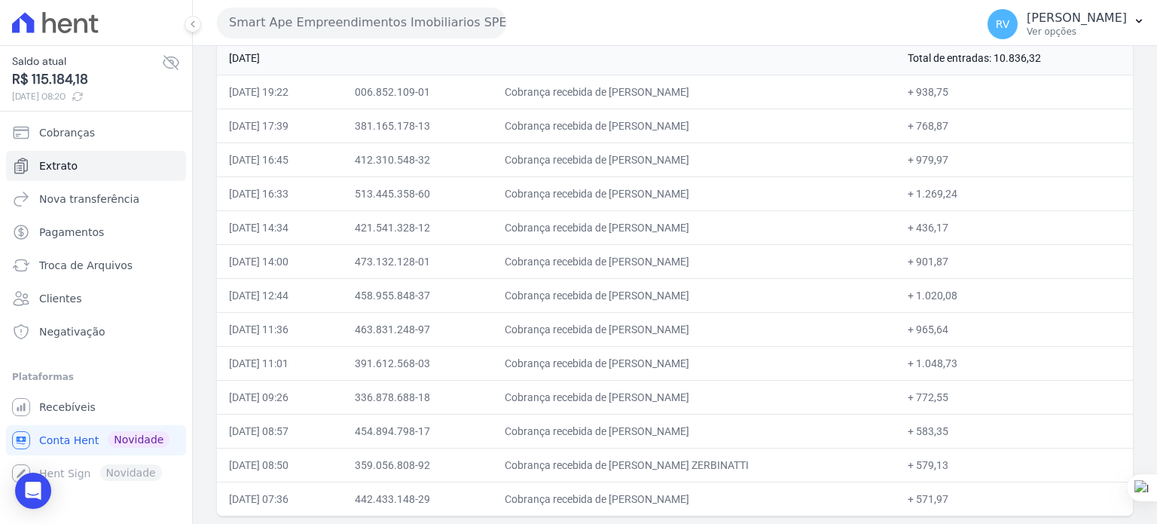
drag, startPoint x: 613, startPoint y: 497, endPoint x: 703, endPoint y: 497, distance: 89.7
click at [703, 497] on td "Cobrança recebida de [PERSON_NAME]" at bounding box center [695, 498] width 404 height 34
drag, startPoint x: 933, startPoint y: 496, endPoint x: 964, endPoint y: 494, distance: 31.7
click at [964, 494] on td "+ 571,97" at bounding box center [1014, 498] width 237 height 34
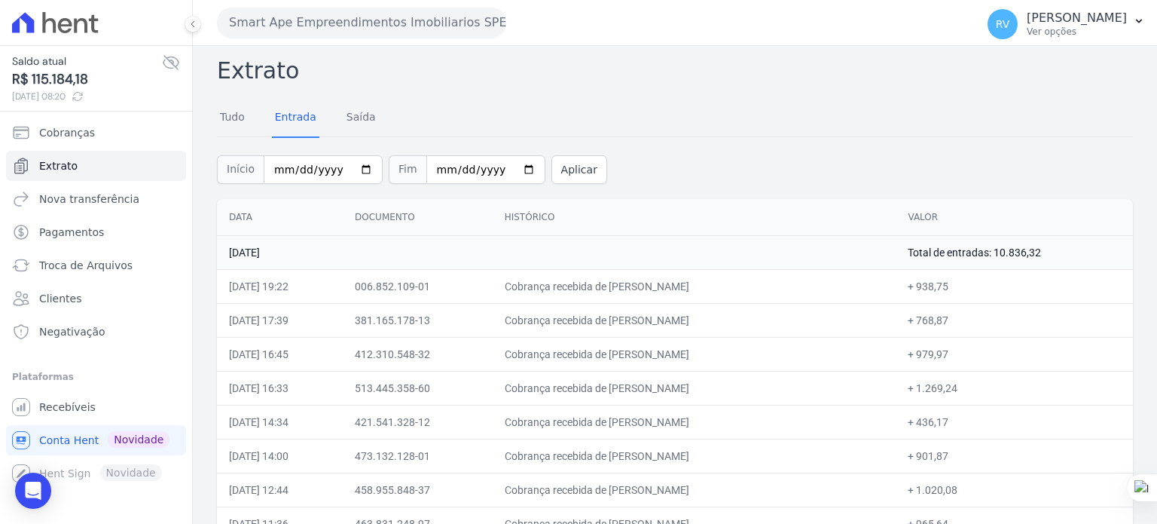
scroll to position [0, 0]
